Goal: Task Accomplishment & Management: Manage account settings

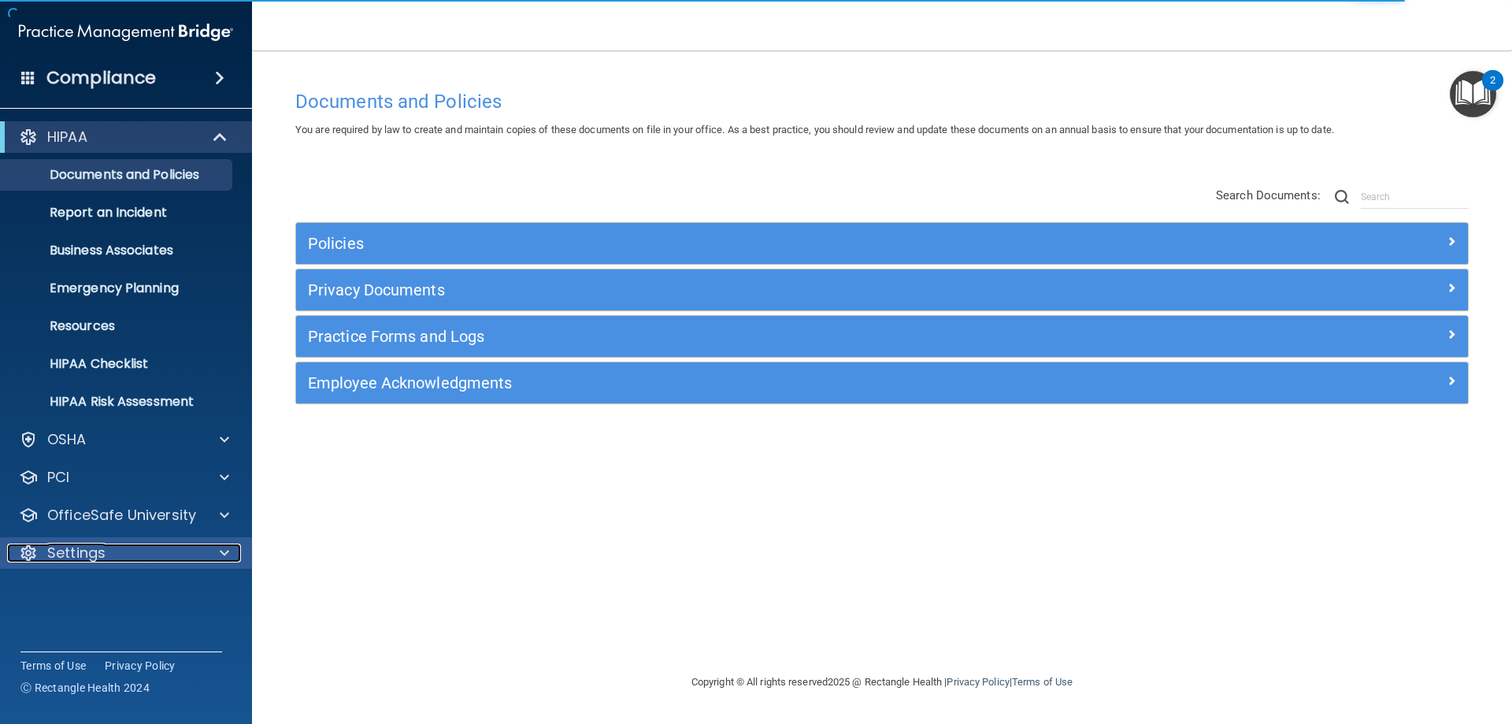
click at [132, 549] on div "Settings" at bounding box center [104, 552] width 195 height 19
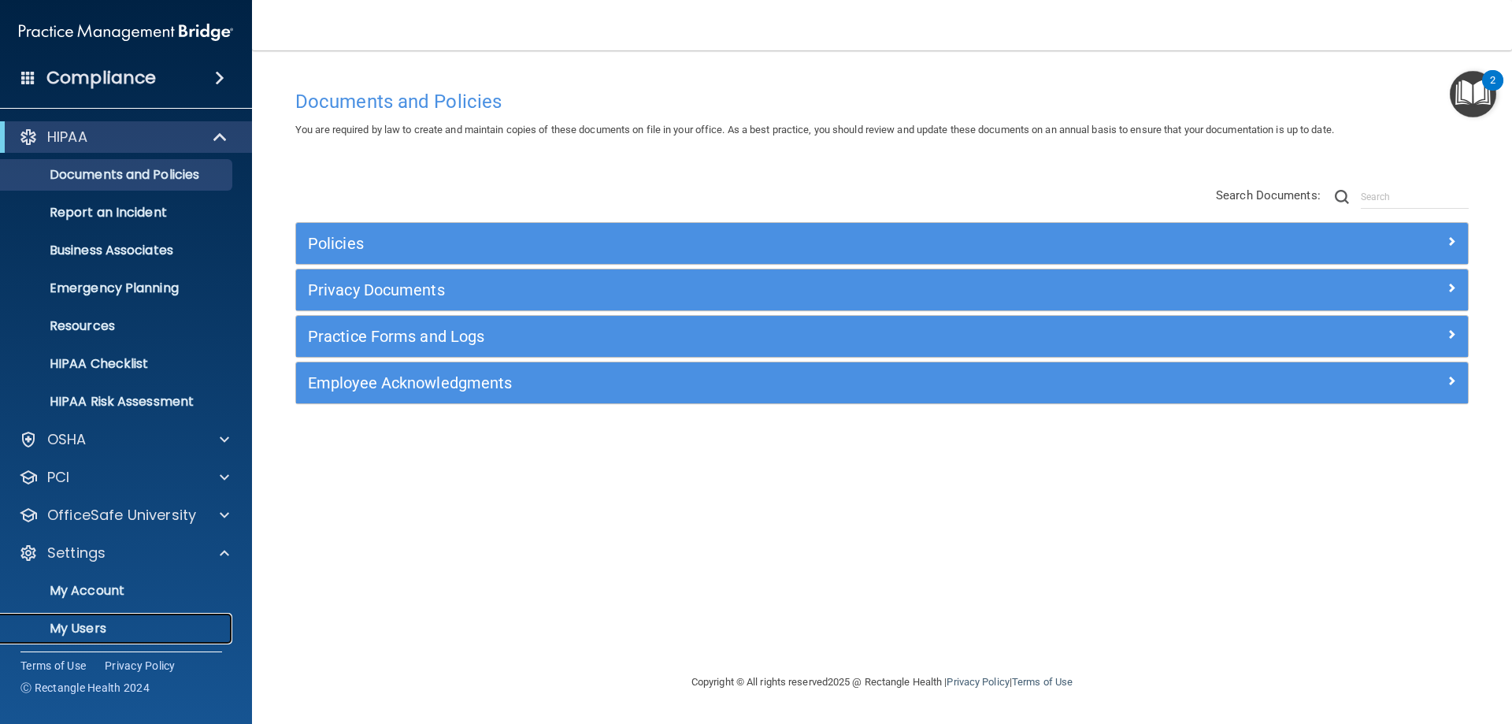
click at [75, 621] on p "My Users" at bounding box center [117, 628] width 215 height 16
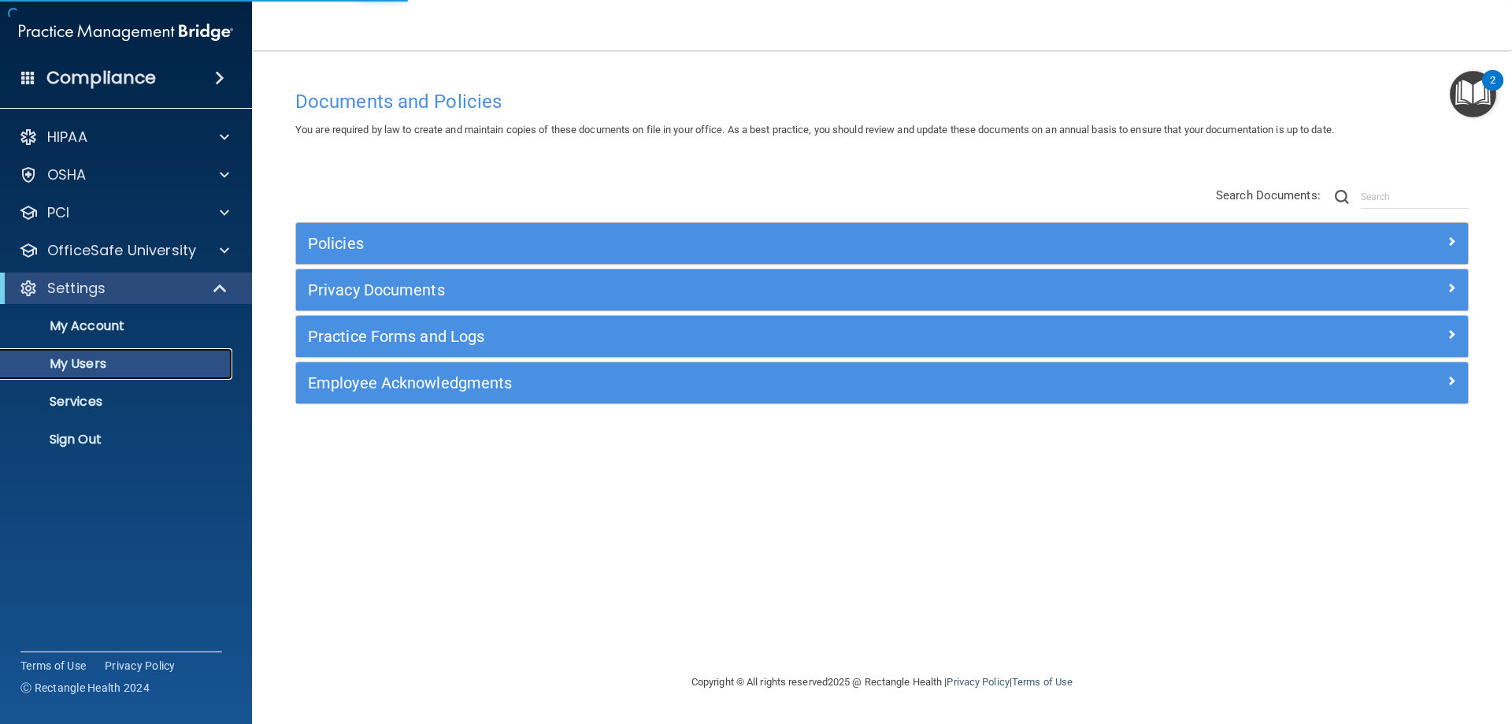
select select "20"
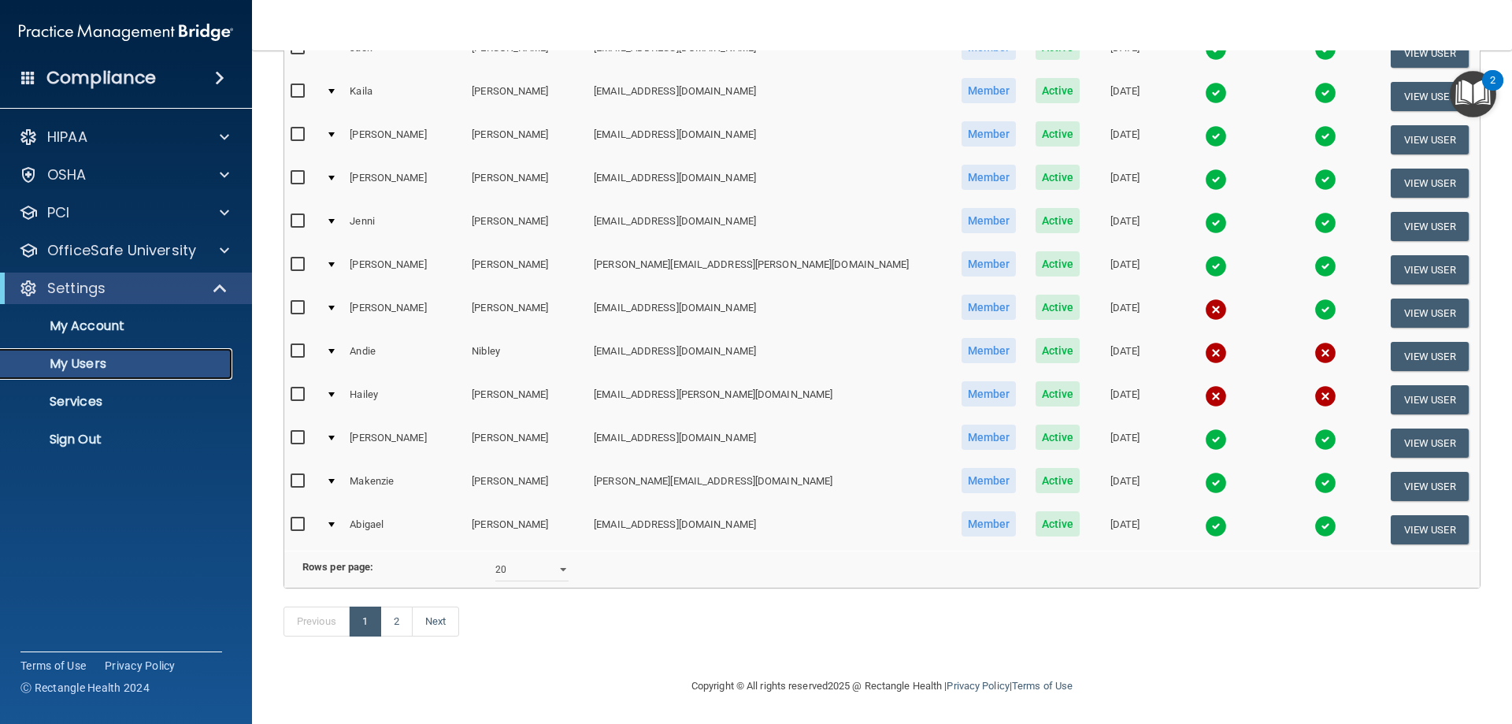
scroll to position [579, 0]
click at [399, 629] on link "2" at bounding box center [396, 621] width 32 height 30
select select "20"
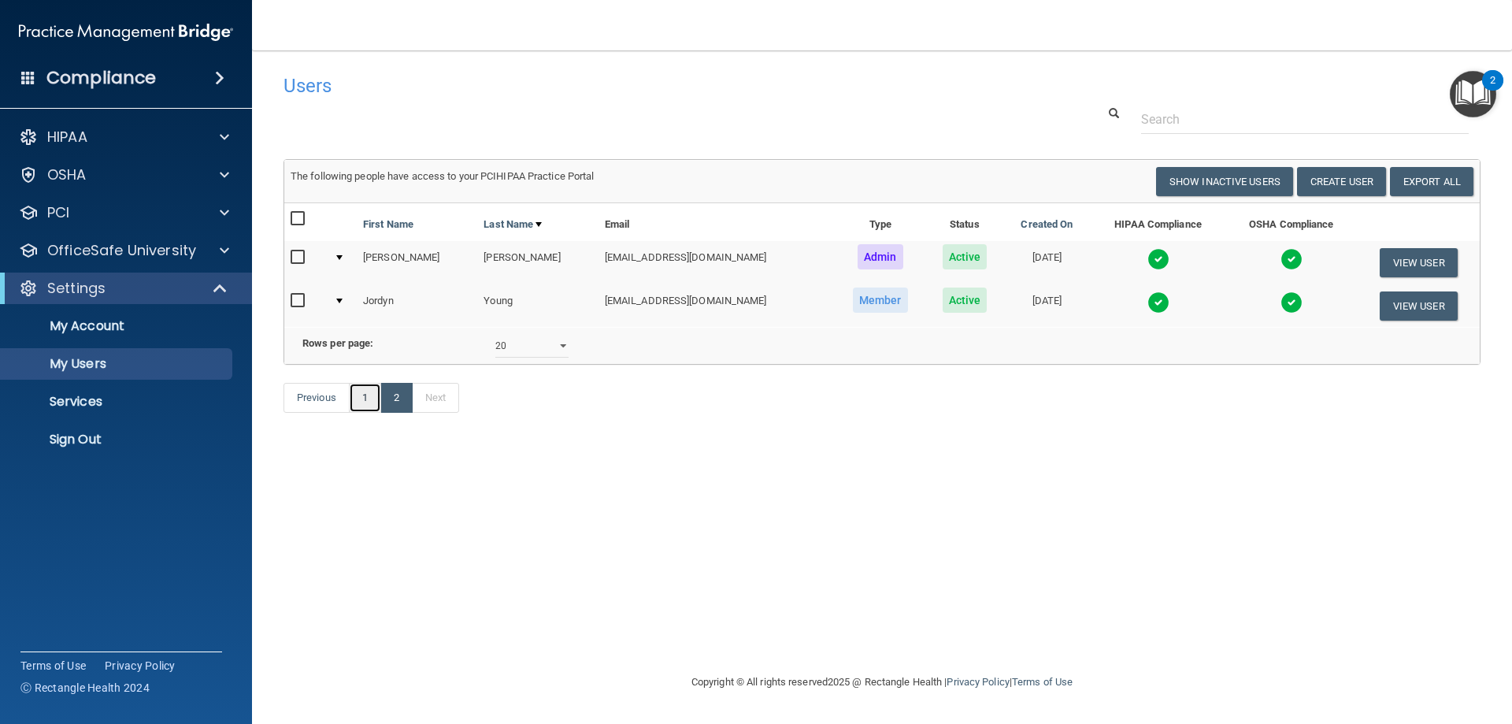
click at [366, 413] on link "1" at bounding box center [365, 398] width 32 height 30
select select "20"
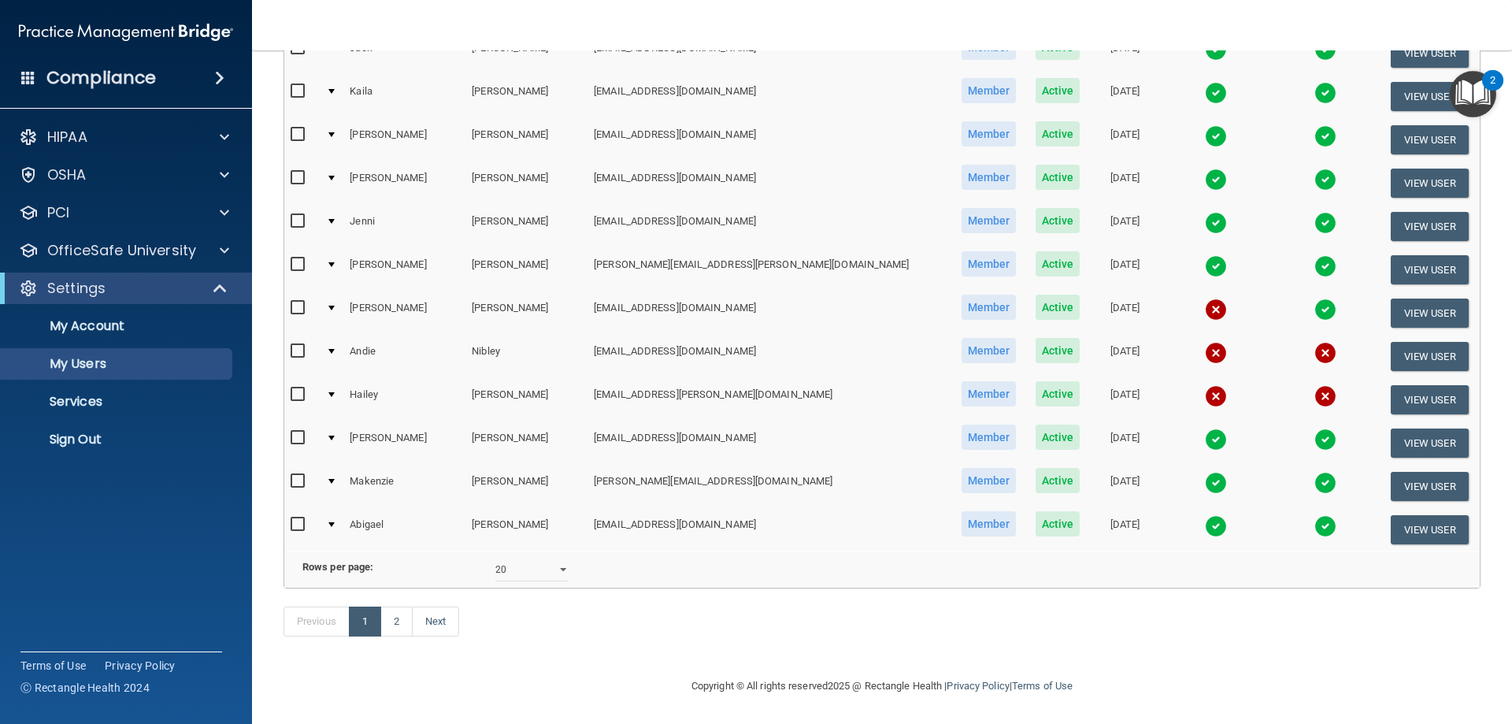
scroll to position [579, 0]
click at [410, 616] on link "2" at bounding box center [396, 621] width 32 height 30
select select "20"
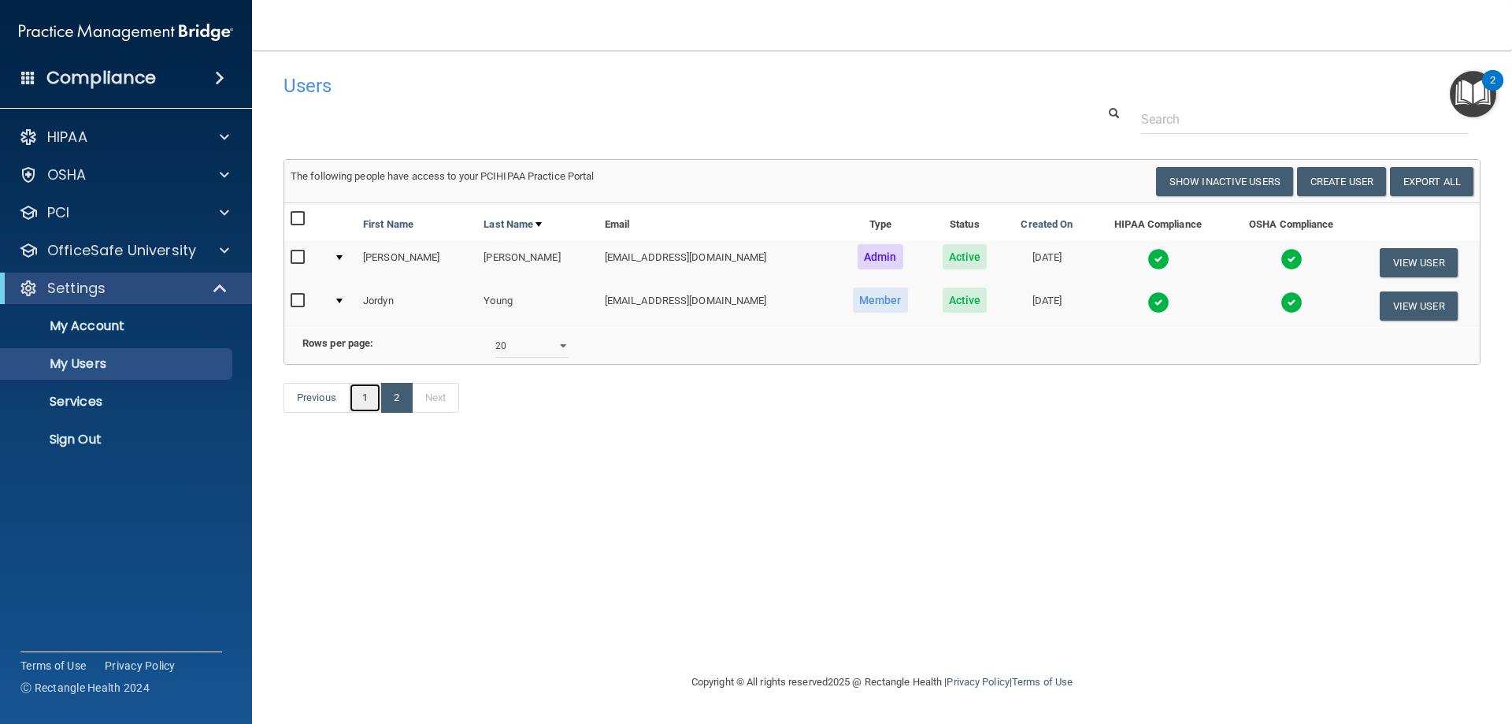
click at [370, 413] on link "1" at bounding box center [365, 398] width 32 height 30
select select "20"
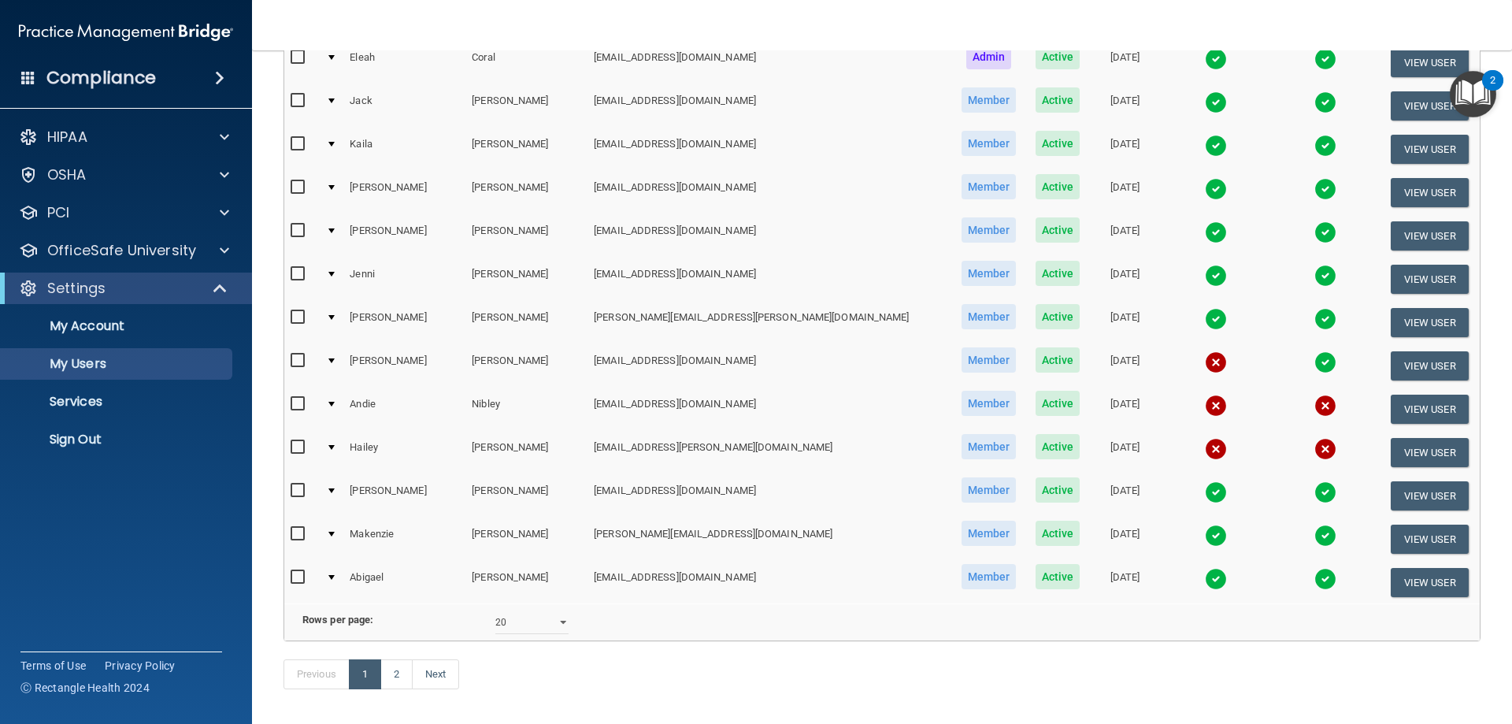
scroll to position [551, 0]
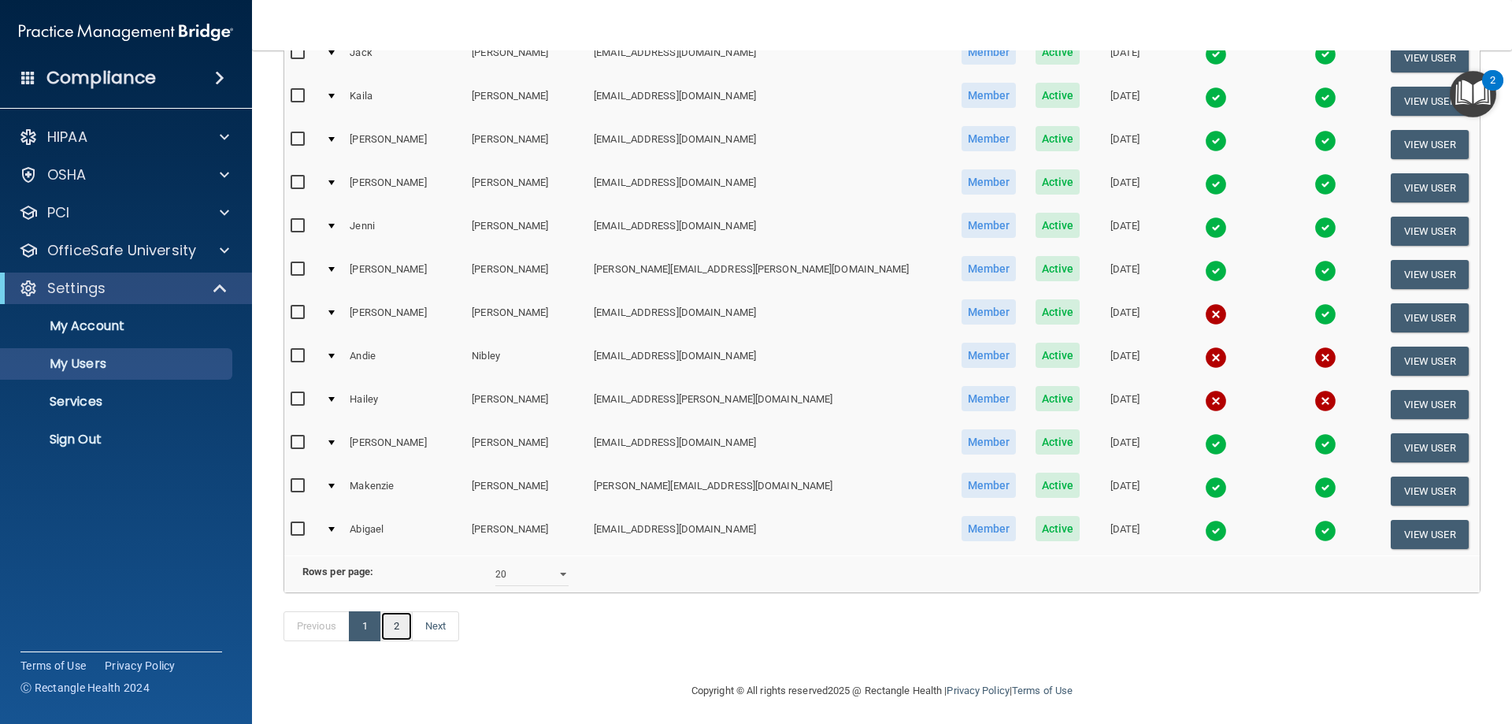
click at [402, 641] on link "2" at bounding box center [396, 626] width 32 height 30
select select "20"
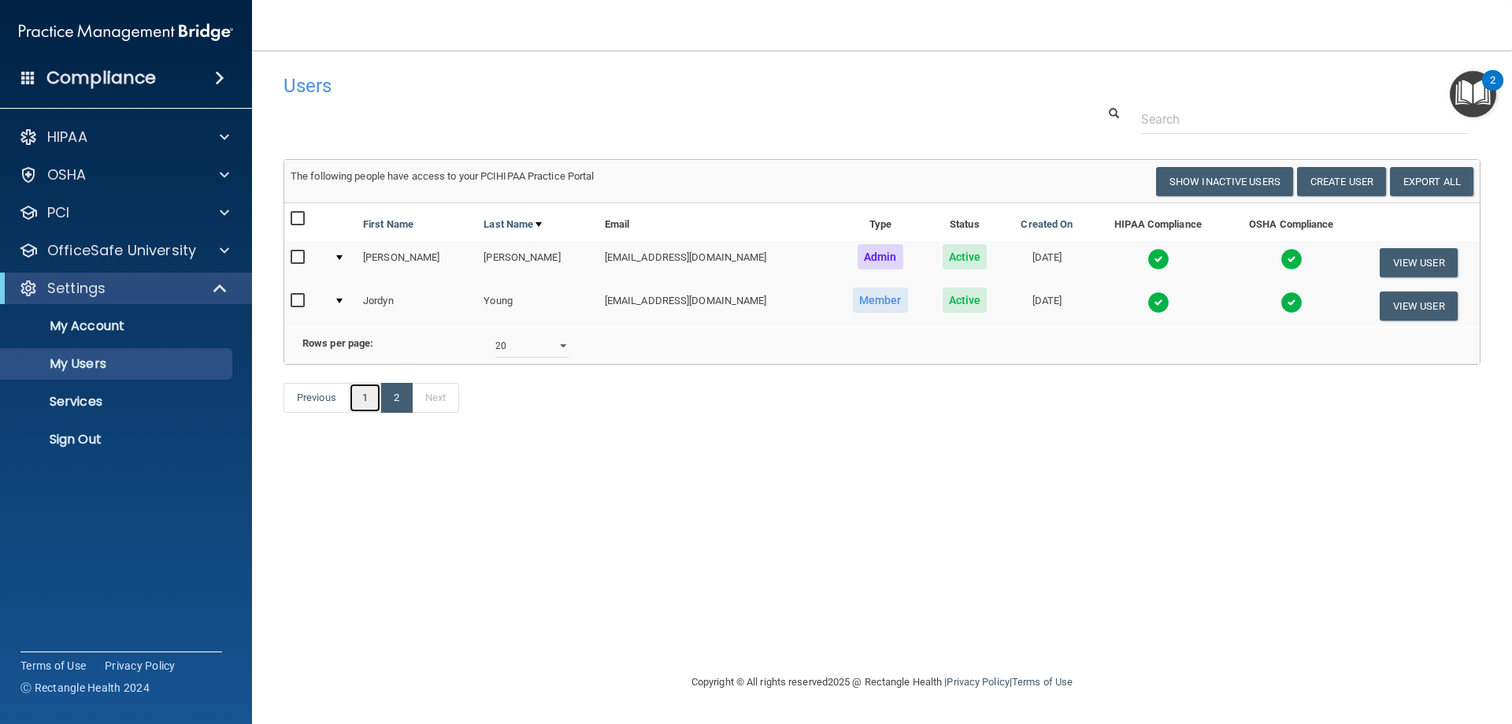
click at [361, 413] on link "1" at bounding box center [365, 398] width 32 height 30
select select "20"
